Goal: Task Accomplishment & Management: Use online tool/utility

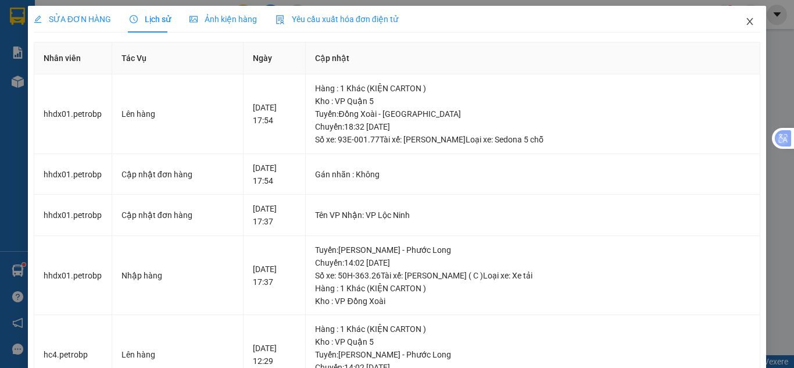
click at [745, 21] on icon "close" at bounding box center [749, 21] width 9 height 9
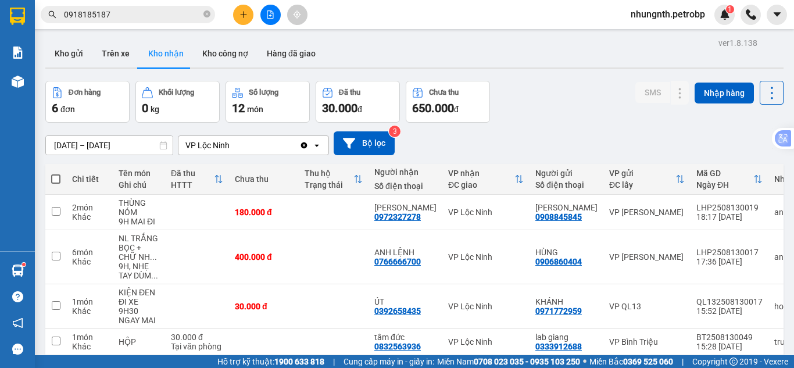
drag, startPoint x: 120, startPoint y: 54, endPoint x: 137, endPoint y: 74, distance: 26.0
click at [120, 53] on button "Trên xe" at bounding box center [115, 54] width 46 height 28
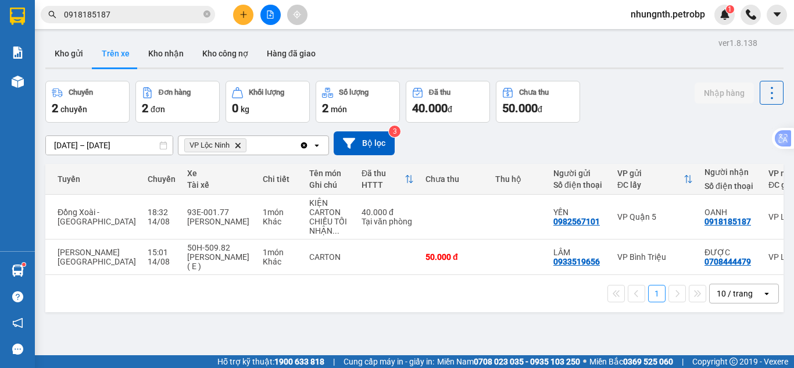
scroll to position [0, 180]
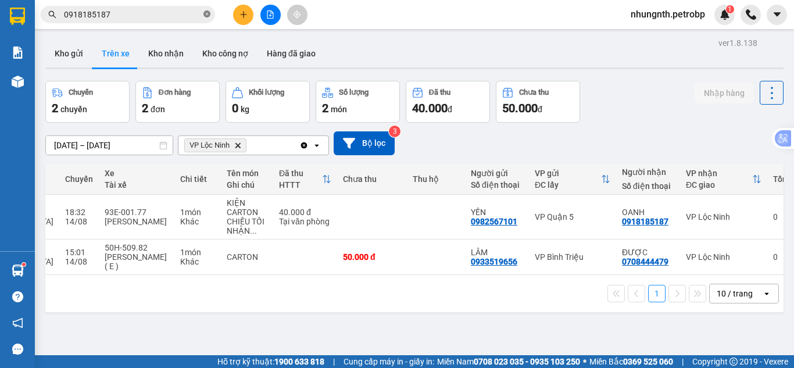
click at [206, 14] on icon "close-circle" at bounding box center [206, 13] width 7 height 7
click at [155, 15] on input "text" at bounding box center [132, 14] width 137 height 13
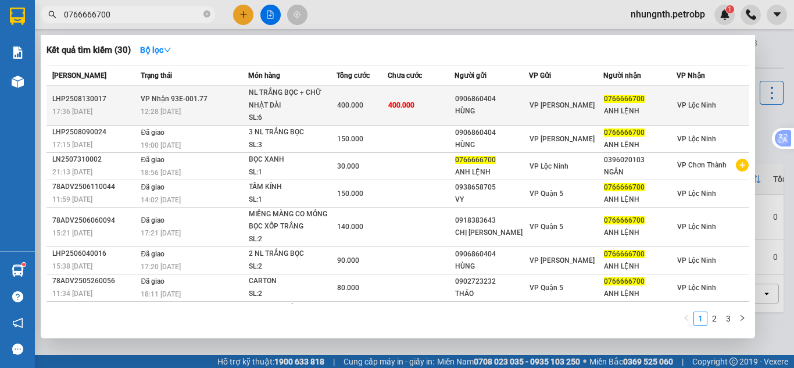
type input "0766666700"
click at [321, 107] on div "NL TRẮNG BỌC + CHỮ NHẬT DÀI" at bounding box center [292, 99] width 87 height 25
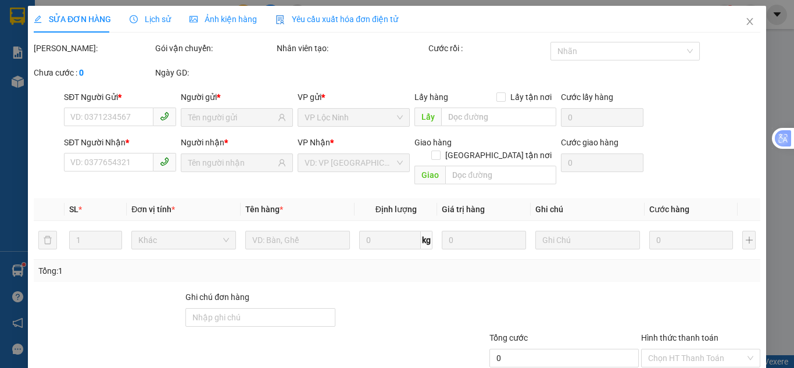
type input "0906860404"
type input "HÙNG"
type input "0766666700"
type input "ANH LỆNH"
type input "400.000"
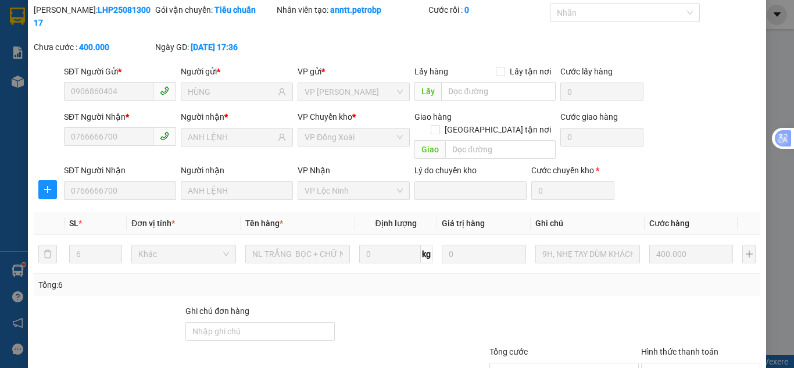
scroll to position [104, 0]
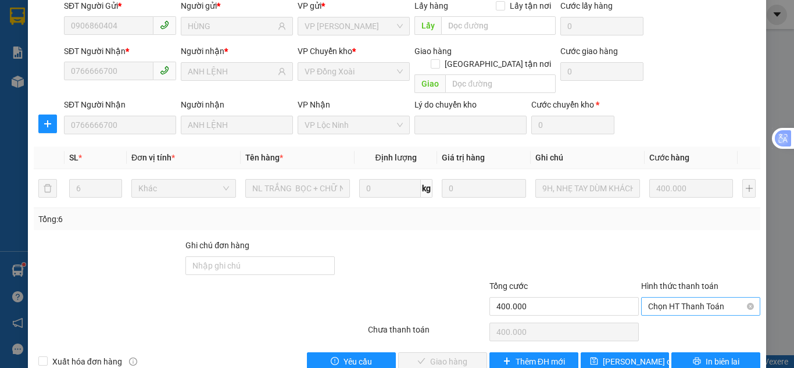
click at [690, 297] on span "Chọn HT Thanh Toán" at bounding box center [700, 305] width 105 height 17
click at [656, 300] on div "Tại văn phòng" at bounding box center [693, 303] width 104 height 13
type input "0"
click at [430, 355] on span "Giao hàng" at bounding box center [448, 361] width 37 height 13
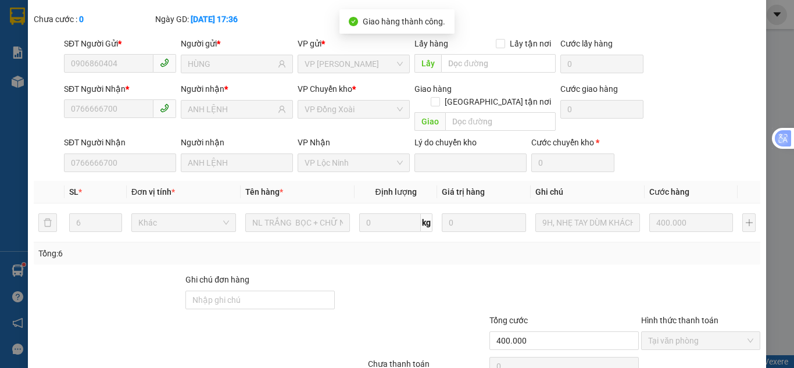
scroll to position [0, 0]
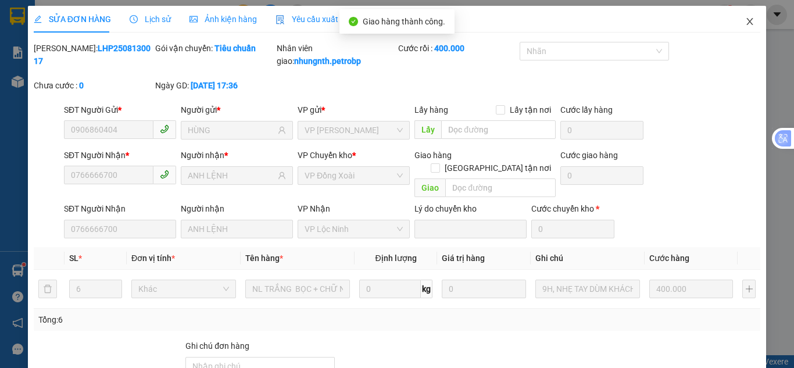
click at [746, 23] on icon "close" at bounding box center [749, 21] width 6 height 7
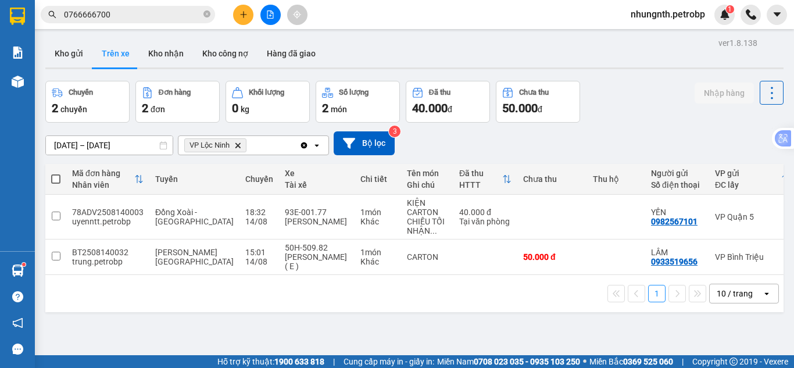
scroll to position [0, 180]
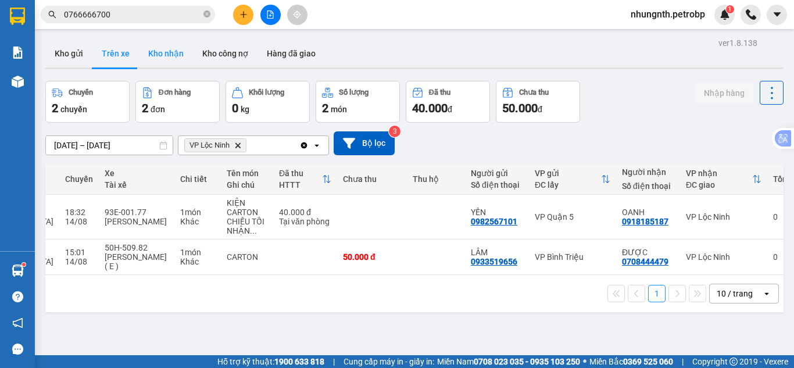
click at [175, 53] on button "Kho nhận" at bounding box center [166, 54] width 54 height 28
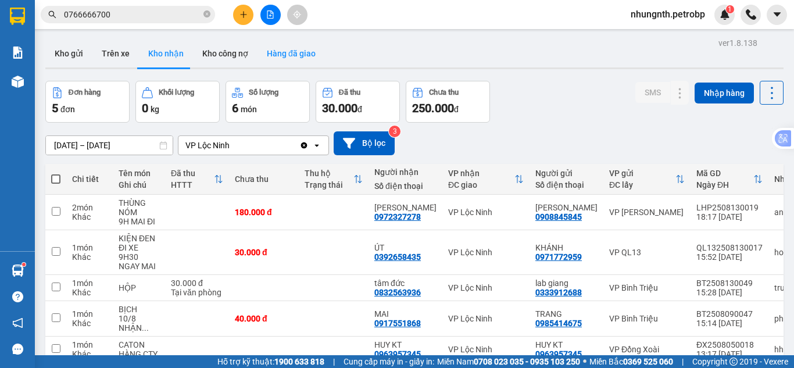
click at [275, 57] on button "Hàng đã giao" at bounding box center [290, 54] width 67 height 28
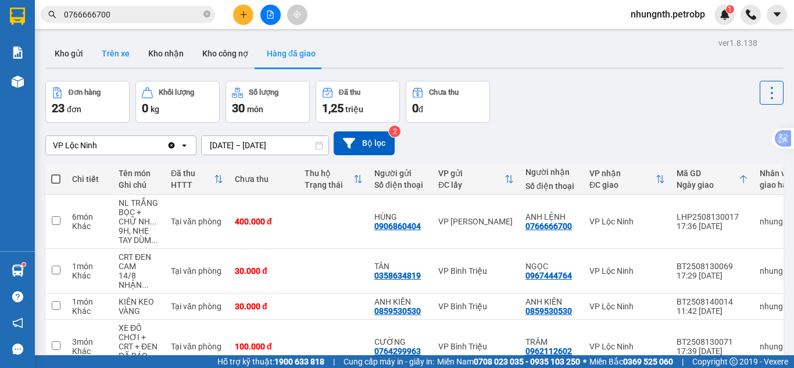
click at [125, 46] on button "Trên xe" at bounding box center [115, 54] width 46 height 28
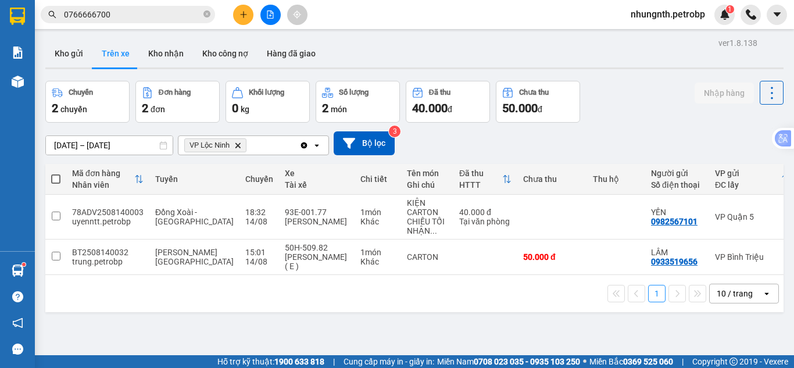
scroll to position [0, 174]
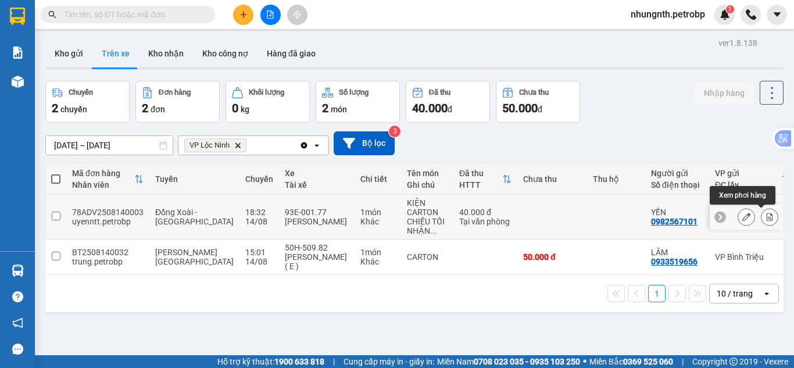
click at [765, 215] on icon at bounding box center [769, 217] width 8 height 8
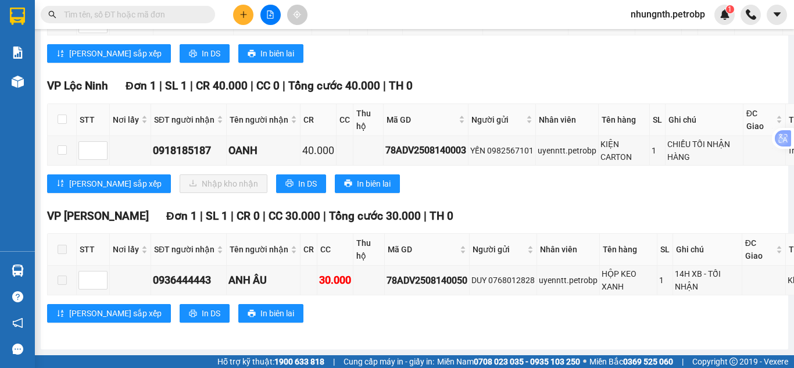
scroll to position [1319, 0]
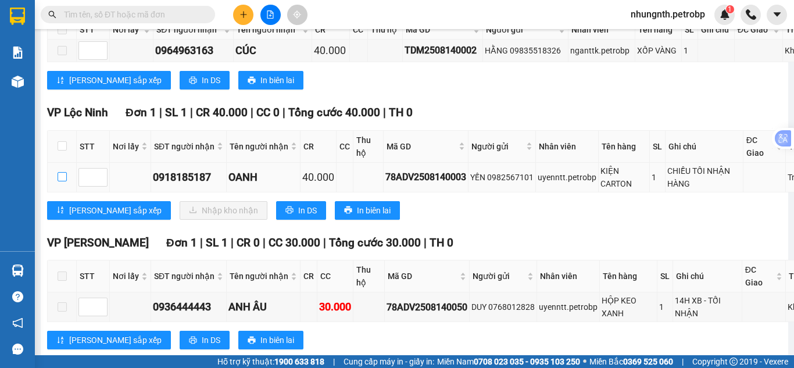
click at [63, 181] on input "checkbox" at bounding box center [62, 176] width 9 height 9
checkbox input "true"
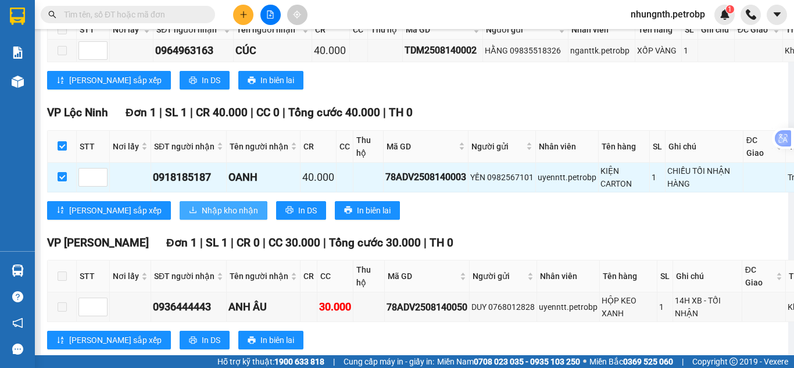
click at [180, 220] on button "Nhập kho nhận" at bounding box center [224, 210] width 88 height 19
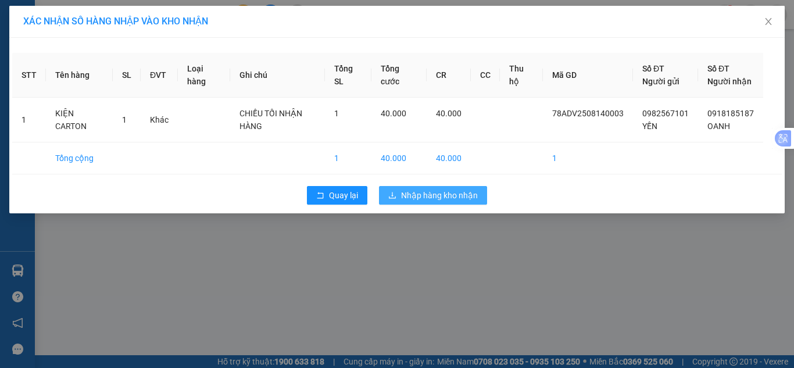
click at [434, 202] on span "Nhập hàng kho nhận" at bounding box center [439, 195] width 77 height 13
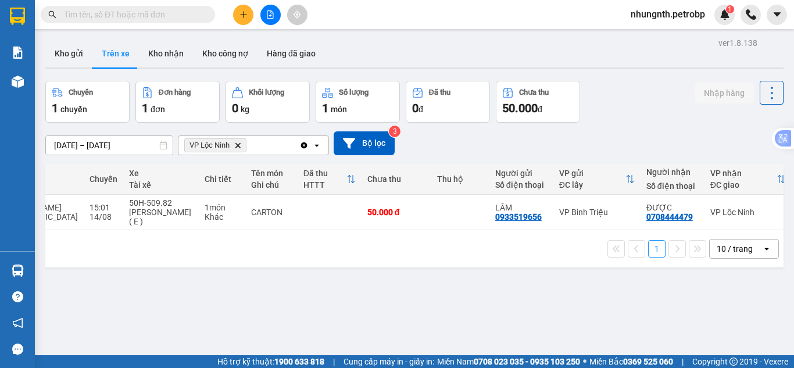
scroll to position [0, 149]
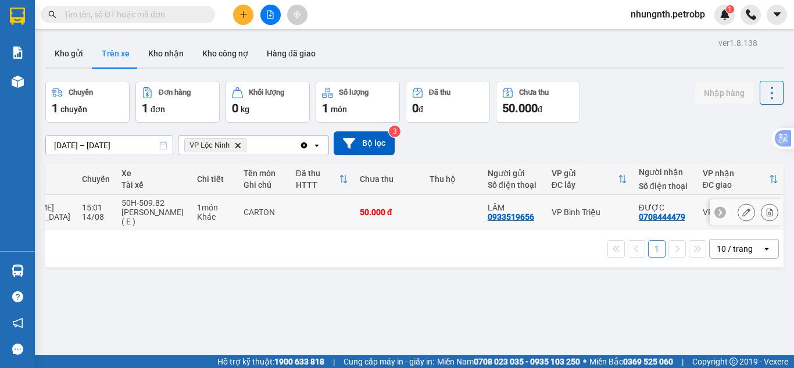
click at [765, 211] on icon at bounding box center [769, 212] width 8 height 8
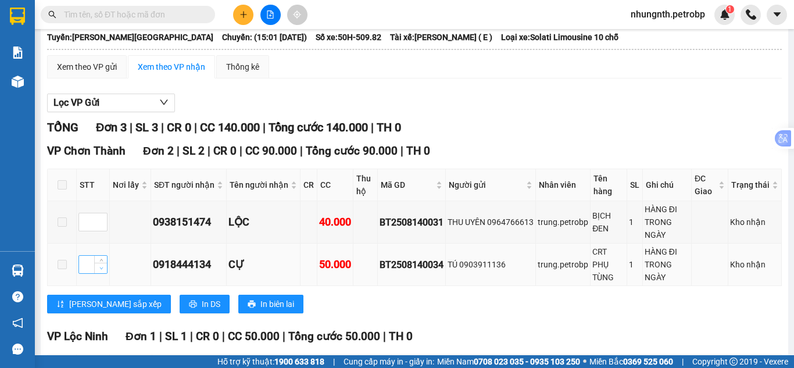
scroll to position [175, 0]
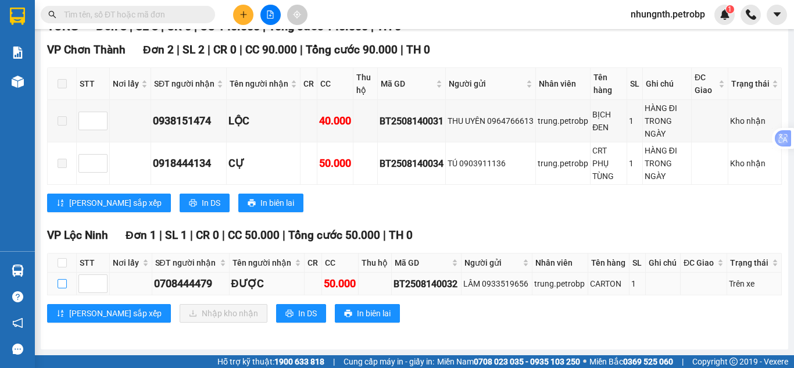
click at [64, 286] on input "checkbox" at bounding box center [62, 283] width 9 height 9
checkbox input "true"
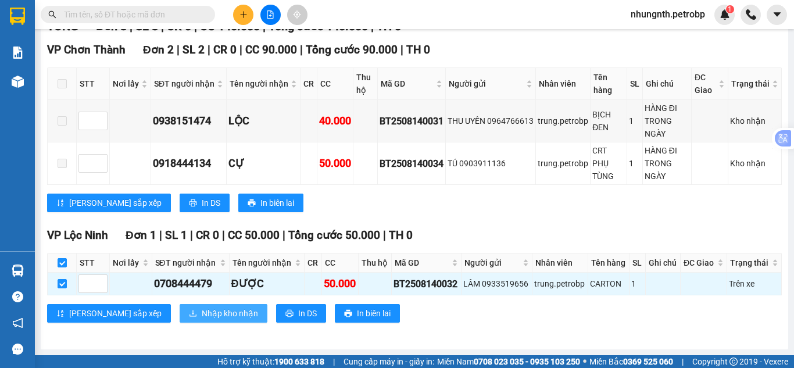
click at [189, 312] on icon "download" at bounding box center [193, 313] width 8 height 8
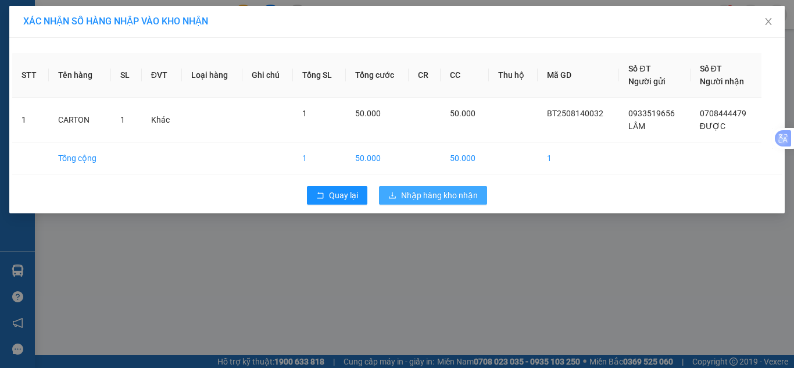
click at [443, 196] on span "Nhập hàng kho nhận" at bounding box center [439, 195] width 77 height 13
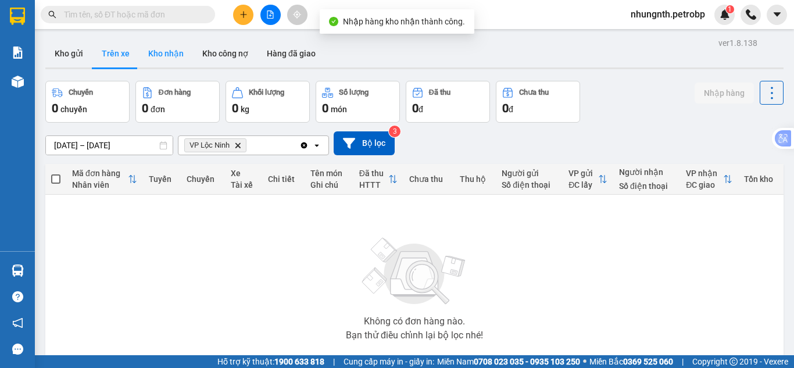
click at [148, 51] on button "Kho nhận" at bounding box center [166, 54] width 54 height 28
